Goal: Find specific page/section: Find specific page/section

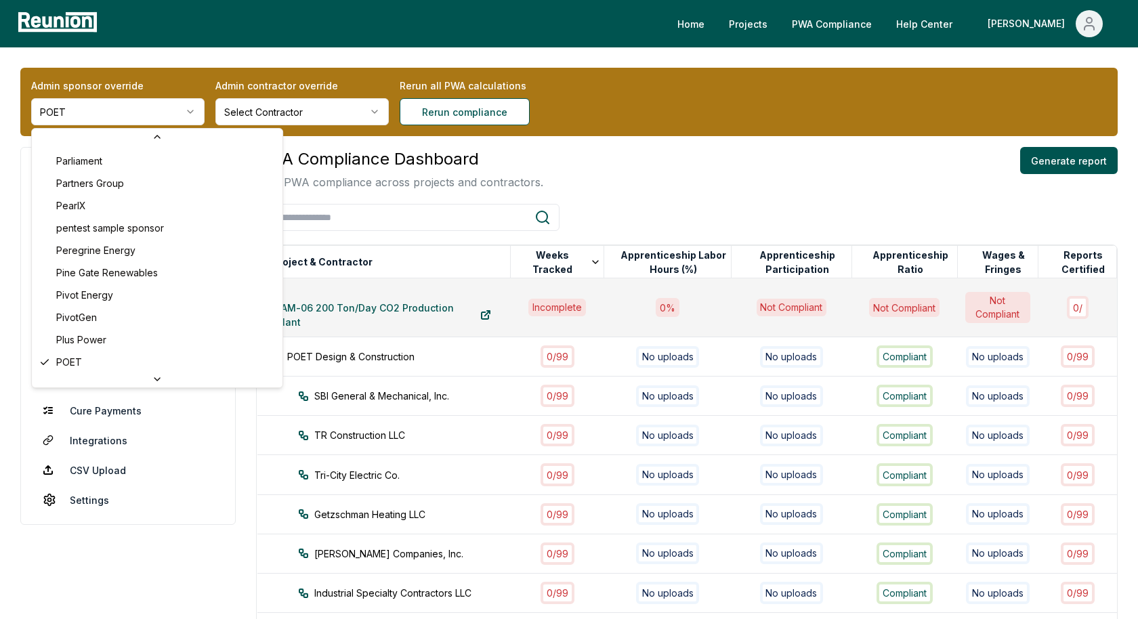
scroll to position [5153, 0]
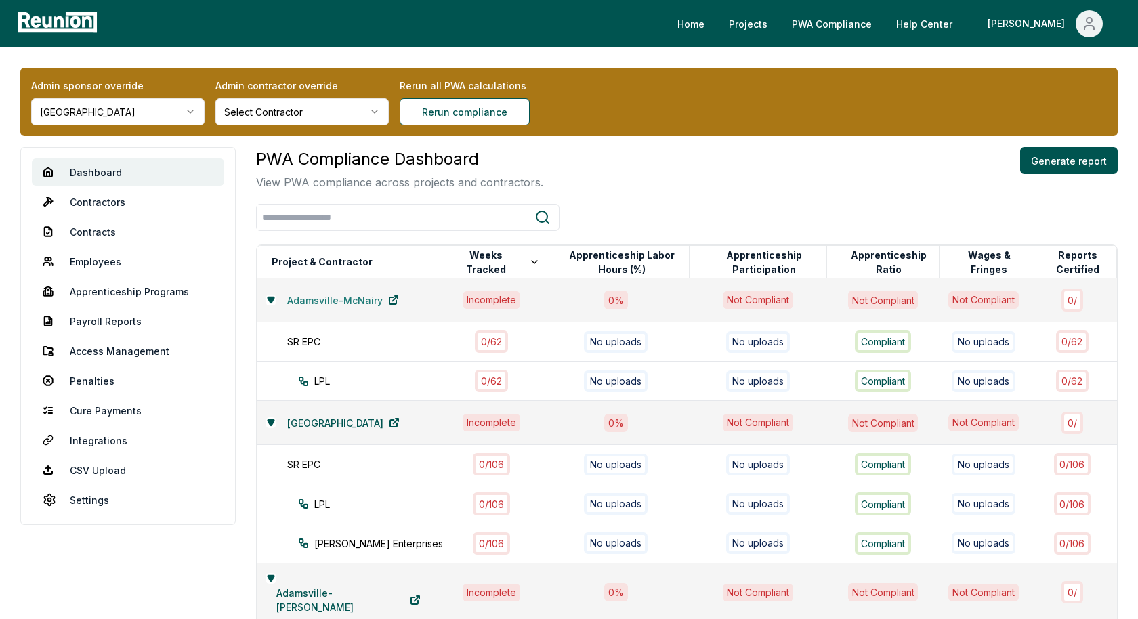
click at [362, 297] on link "Adamsville-McNairy" at bounding box center [342, 300] width 133 height 27
